Goal: Navigation & Orientation: Find specific page/section

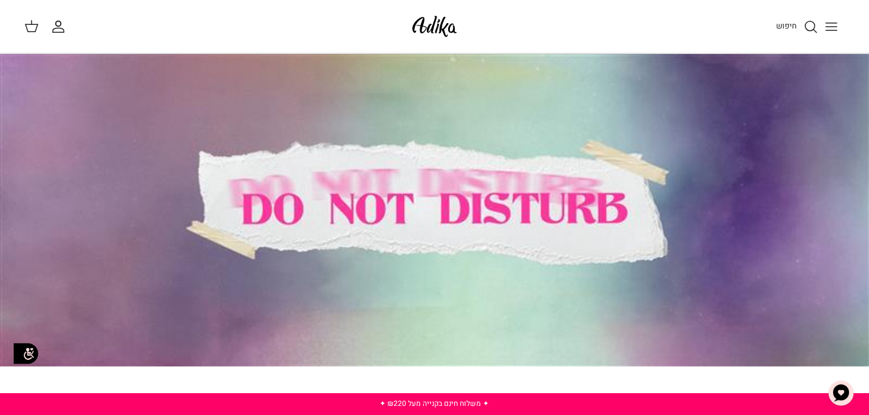
click at [827, 29] on icon "Toggle menu" at bounding box center [831, 26] width 15 height 15
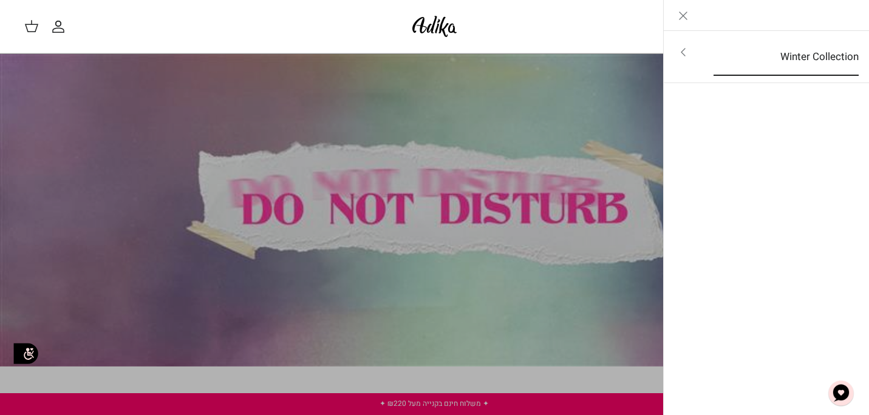
click at [738, 60] on link "Winter Collection" at bounding box center [785, 57] width 167 height 38
click at [738, 60] on link "לכל הפריטים" at bounding box center [767, 53] width 194 height 30
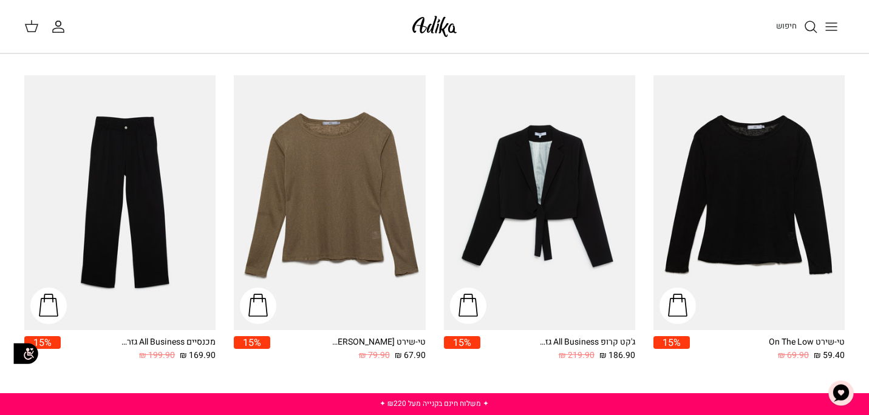
scroll to position [1391, 0]
